Goal: Information Seeking & Learning: Find specific page/section

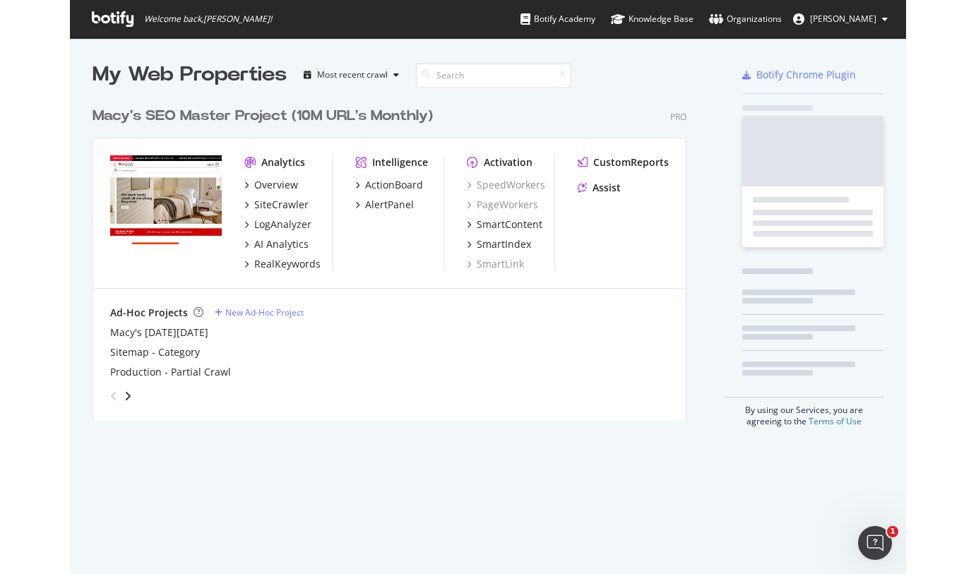
scroll to position [321, 595]
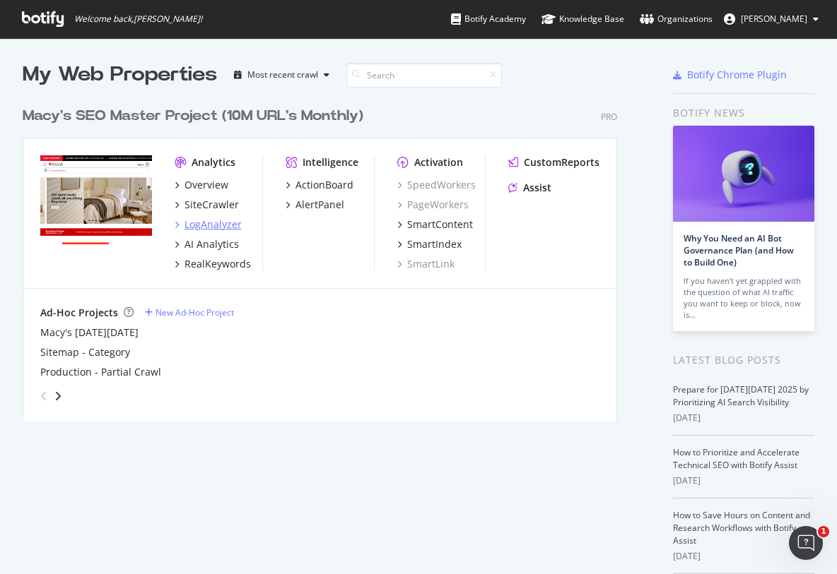
click at [206, 230] on div "LogAnalyzer" at bounding box center [212, 225] width 57 height 14
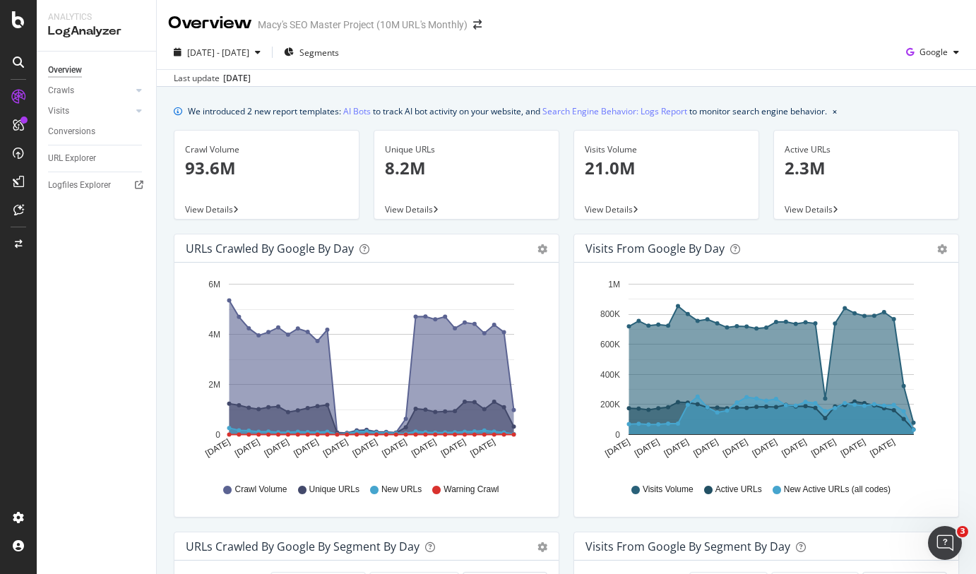
click at [233, 199] on div "Crawl Volume 93.6M" at bounding box center [266, 165] width 163 height 69
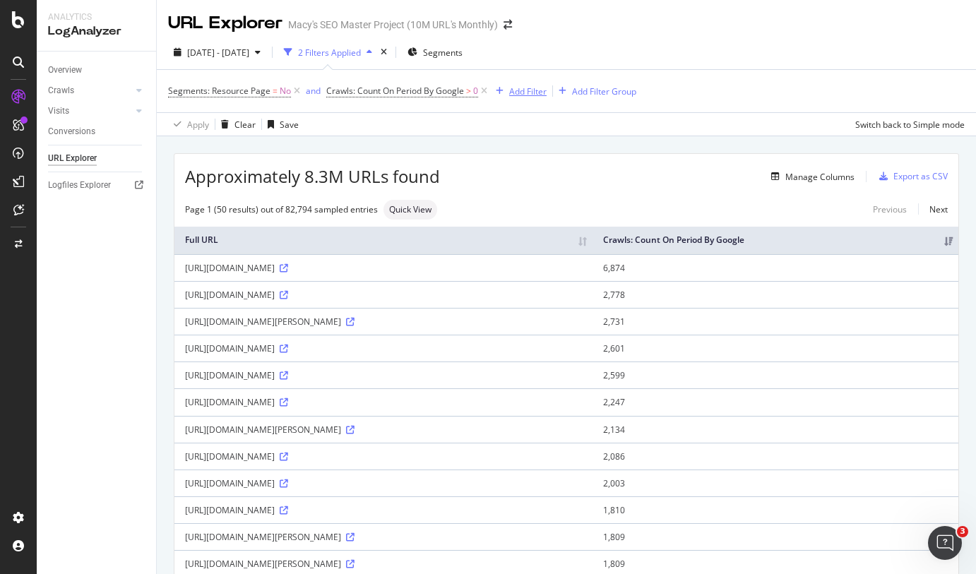
click at [529, 90] on div "Add Filter" at bounding box center [527, 91] width 37 height 12
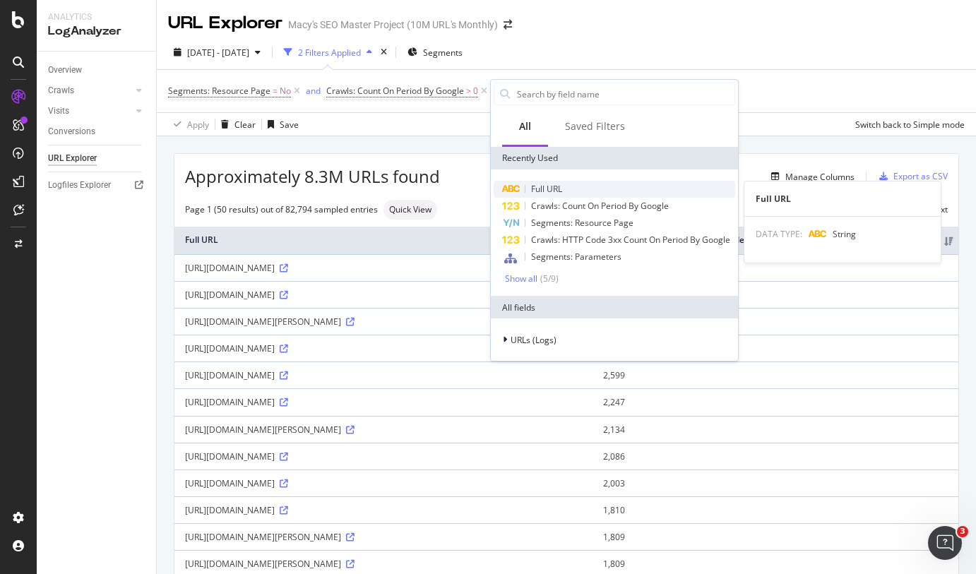
click at [563, 188] on div "Full URL" at bounding box center [615, 189] width 242 height 17
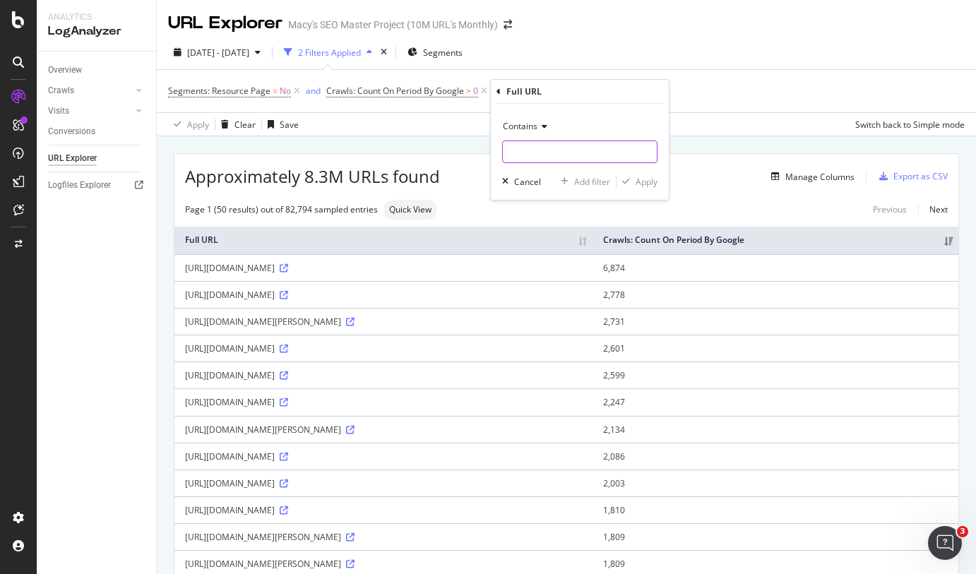
click at [531, 158] on input "text" at bounding box center [580, 152] width 154 height 23
type input "ctype"
click at [644, 184] on div "Apply" at bounding box center [647, 182] width 22 height 12
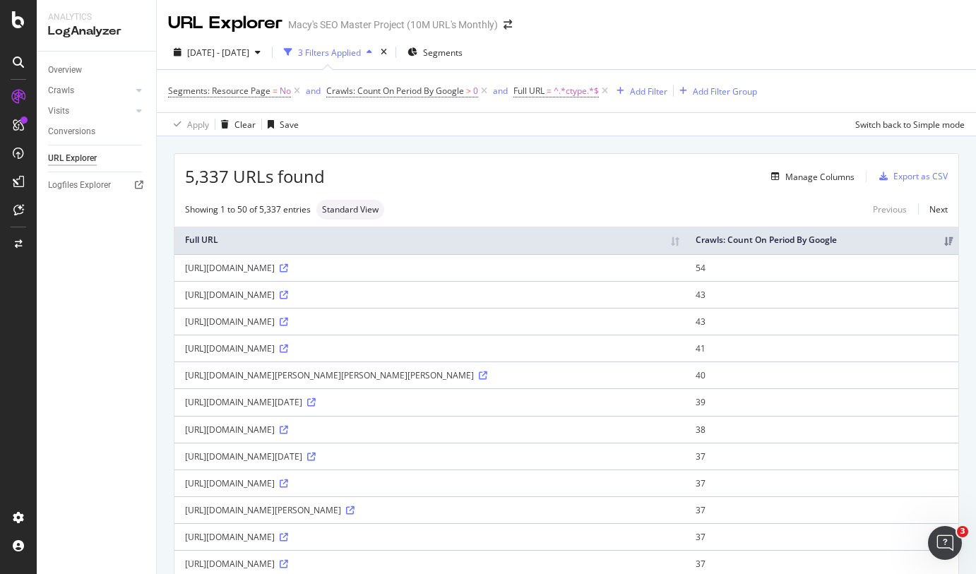
drag, startPoint x: 599, startPoint y: 279, endPoint x: 179, endPoint y: 280, distance: 420.4
click at [179, 280] on td "[URL][DOMAIN_NAME]" at bounding box center [430, 267] width 511 height 27
copy div "[URL][DOMAIN_NAME]"
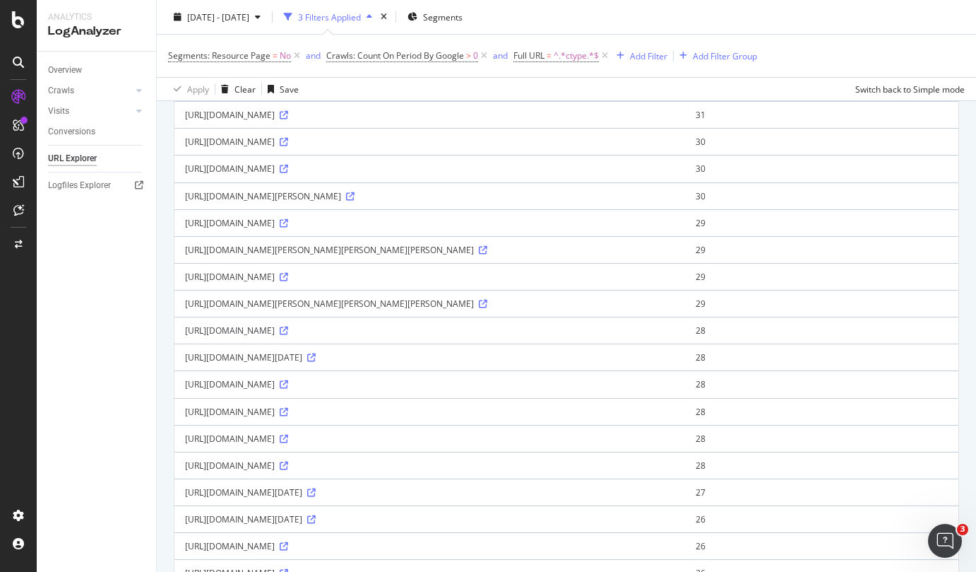
scroll to position [1219, 0]
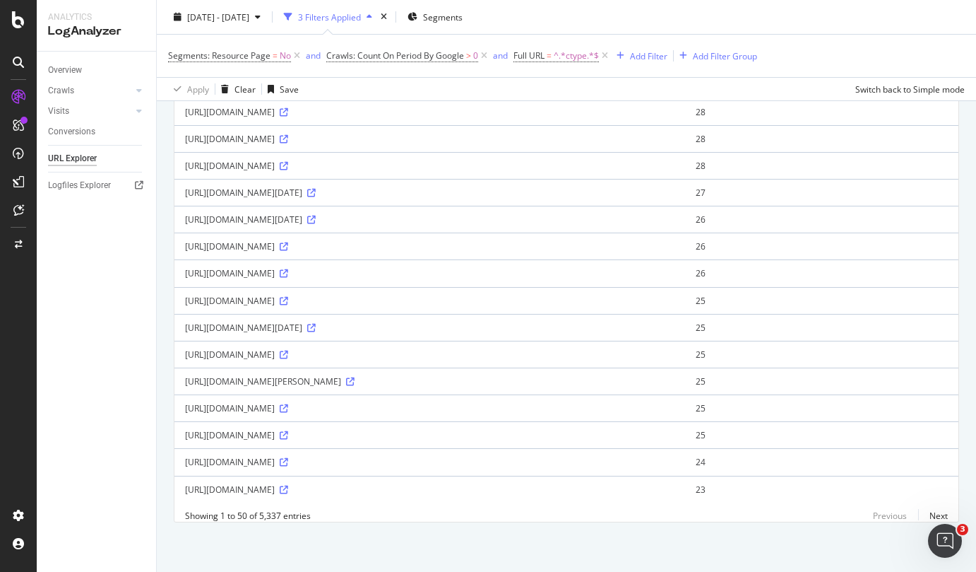
drag, startPoint x: 813, startPoint y: 481, endPoint x: 188, endPoint y: 478, distance: 624.6
click at [188, 483] on div "[URL][DOMAIN_NAME]" at bounding box center [430, 489] width 490 height 12
copy div "[URL][DOMAIN_NAME]"
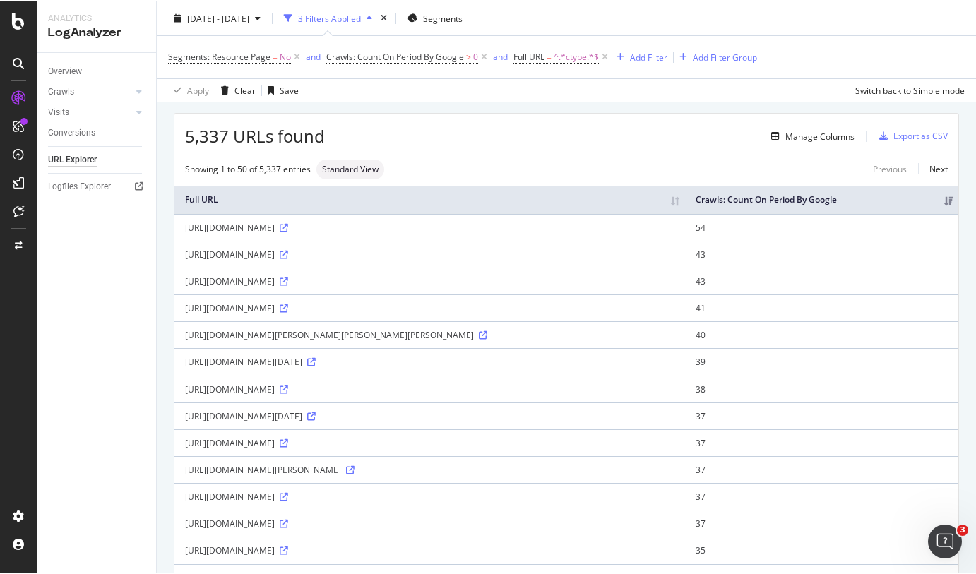
scroll to position [0, 0]
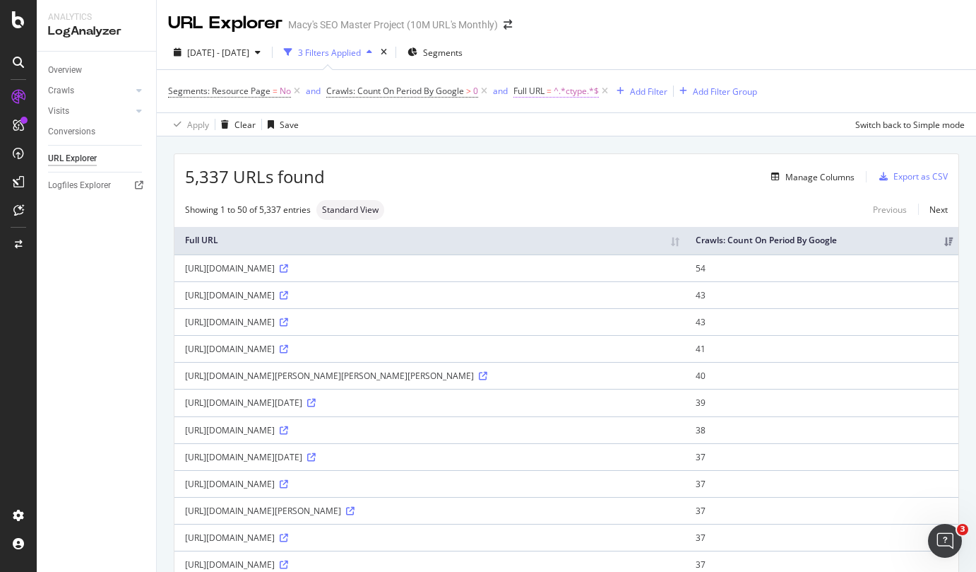
click at [538, 90] on span "Full URL" at bounding box center [529, 91] width 31 height 12
drag, startPoint x: 570, startPoint y: 148, endPoint x: 440, endPoint y: 133, distance: 130.9
click at [440, 133] on body "Analytics LogAnalyzer Overview Crawls Daily Distribution Segments Distribution …" at bounding box center [488, 286] width 976 height 572
type input "c"
type input "cm_sp"
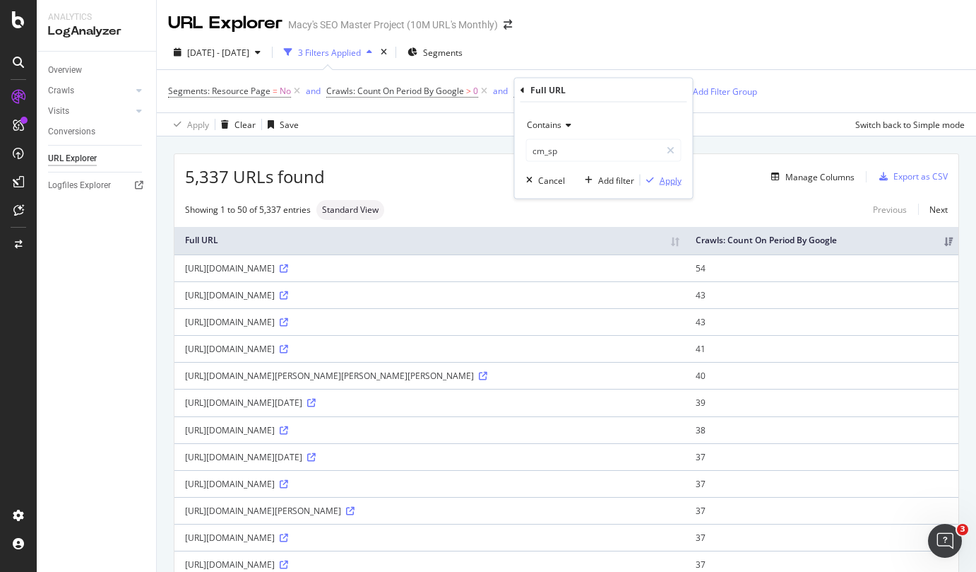
click at [653, 180] on icon "button" at bounding box center [650, 180] width 8 height 8
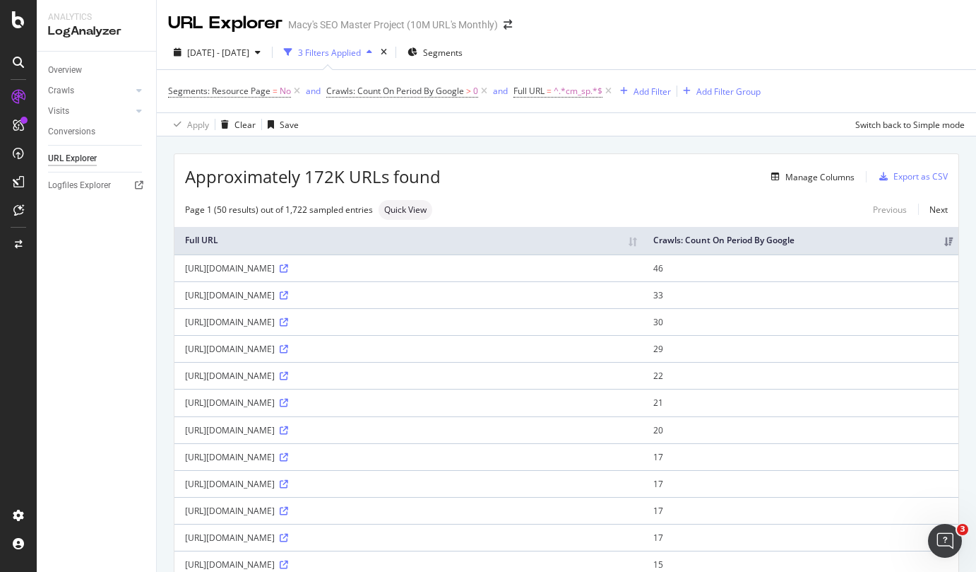
drag, startPoint x: 494, startPoint y: 413, endPoint x: 463, endPoint y: 413, distance: 30.4
click at [463, 382] on div "[URL][DOMAIN_NAME]" at bounding box center [408, 376] width 447 height 12
click at [498, 382] on div "[URL][DOMAIN_NAME]" at bounding box center [408, 376] width 447 height 12
drag, startPoint x: 493, startPoint y: 413, endPoint x: 463, endPoint y: 413, distance: 29.7
click at [463, 382] on div "[URL][DOMAIN_NAME]" at bounding box center [408, 376] width 447 height 12
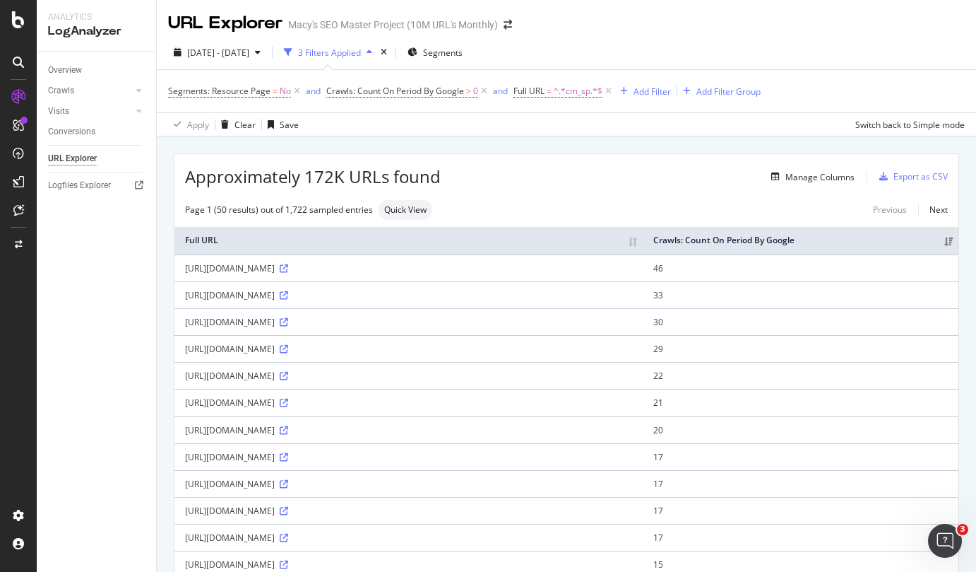
copy div "cm_sp="
drag, startPoint x: 278, startPoint y: 490, endPoint x: 179, endPoint y: 475, distance: 99.2
click at [179, 443] on td "[URL][DOMAIN_NAME]" at bounding box center [409, 429] width 468 height 27
copy div "[URL][DOMAIN_NAME]"
click at [564, 93] on span "^.*cm_sp.*$" at bounding box center [578, 91] width 49 height 20
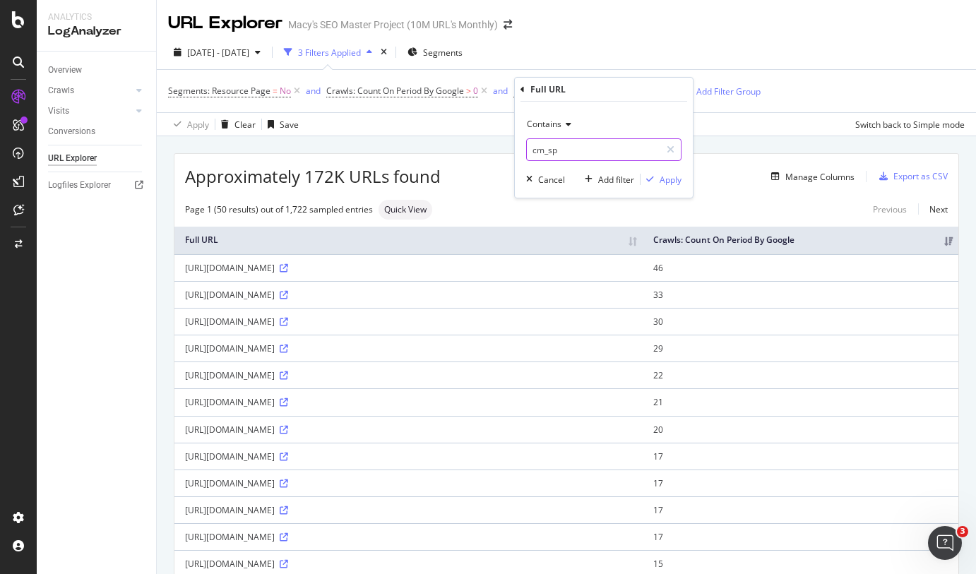
drag, startPoint x: 571, startPoint y: 153, endPoint x: 447, endPoint y: 149, distance: 123.7
click at [448, 149] on body "Analytics LogAnalyzer Overview Crawls Daily Distribution Segments Distribution …" at bounding box center [488, 287] width 976 height 574
drag, startPoint x: 570, startPoint y: 151, endPoint x: 500, endPoint y: 146, distance: 70.2
click at [500, 146] on body "Analytics LogAnalyzer Overview Crawls Daily Distribution Segments Distribution …" at bounding box center [488, 287] width 976 height 574
click at [548, 150] on input "cm_sp" at bounding box center [594, 149] width 134 height 23
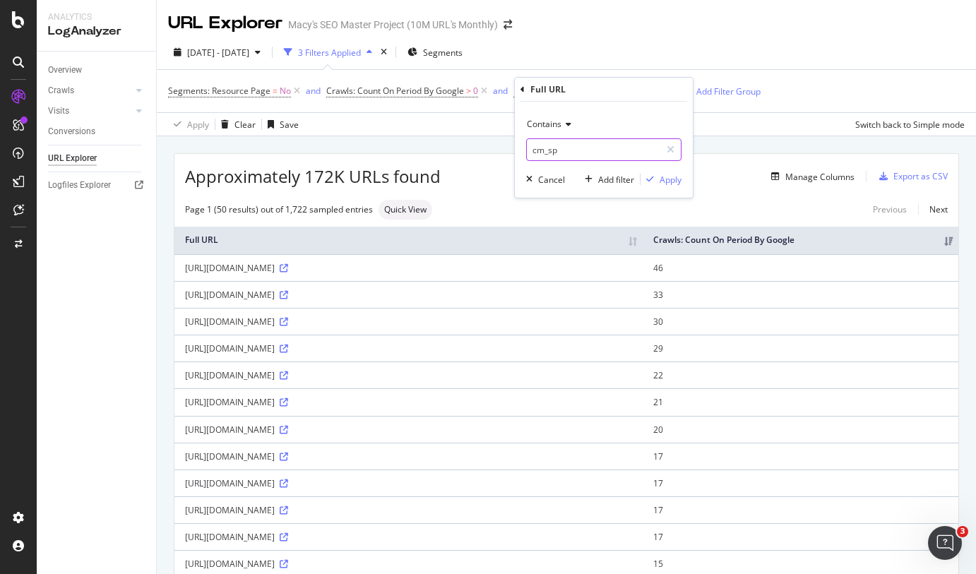
click at [548, 150] on input "cm_sp" at bounding box center [594, 149] width 134 height 23
type input "cmagic"
click at [687, 182] on div "Contains cmagic Cancel Add filter Apply" at bounding box center [604, 150] width 178 height 96
click at [680, 180] on div "Apply" at bounding box center [671, 180] width 22 height 12
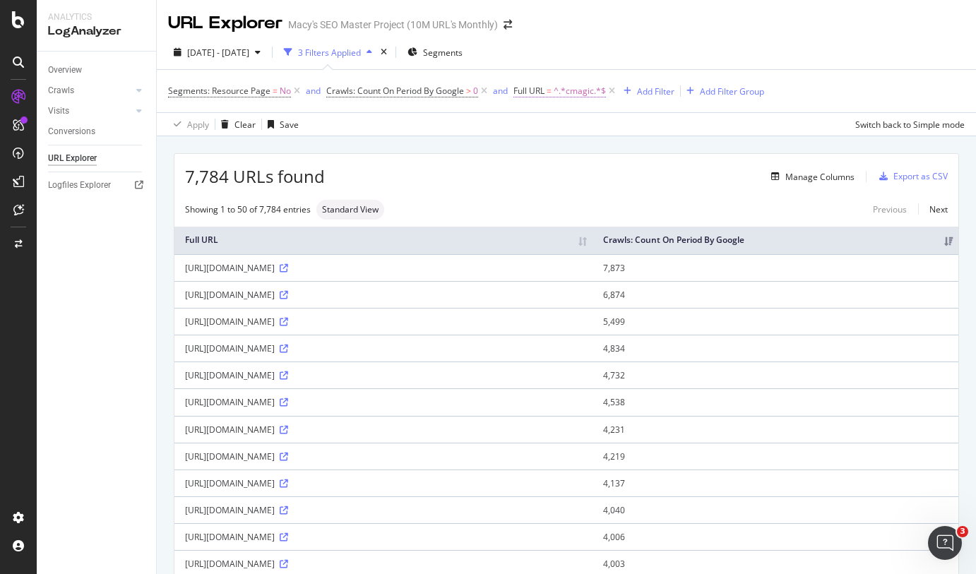
click at [557, 88] on span "^.*cmagic.*$" at bounding box center [580, 91] width 52 height 20
drag, startPoint x: 570, startPoint y: 155, endPoint x: 475, endPoint y: 155, distance: 94.7
click at [475, 155] on body "Analytics LogAnalyzer Overview Crawls Daily Distribution Segments Distribution …" at bounding box center [488, 287] width 976 height 574
type input "cm_sp"
click at [666, 182] on div "Apply" at bounding box center [671, 180] width 22 height 12
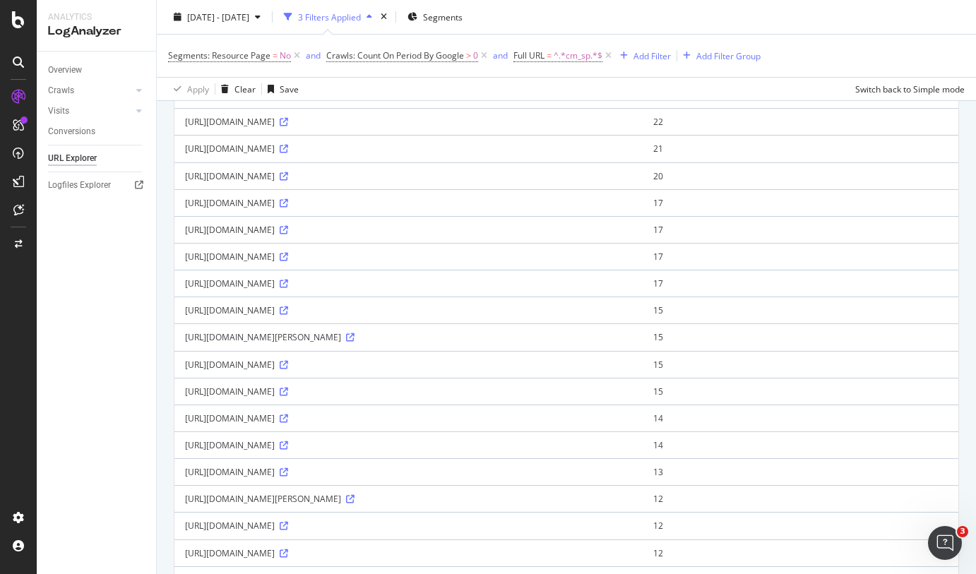
scroll to position [254, 0]
drag, startPoint x: 589, startPoint y: 478, endPoint x: 181, endPoint y: 477, distance: 408.4
click at [181, 404] on td "[URL][DOMAIN_NAME]" at bounding box center [409, 390] width 468 height 27
copy div "[URL][DOMAIN_NAME]"
